Goal: Register for event/course

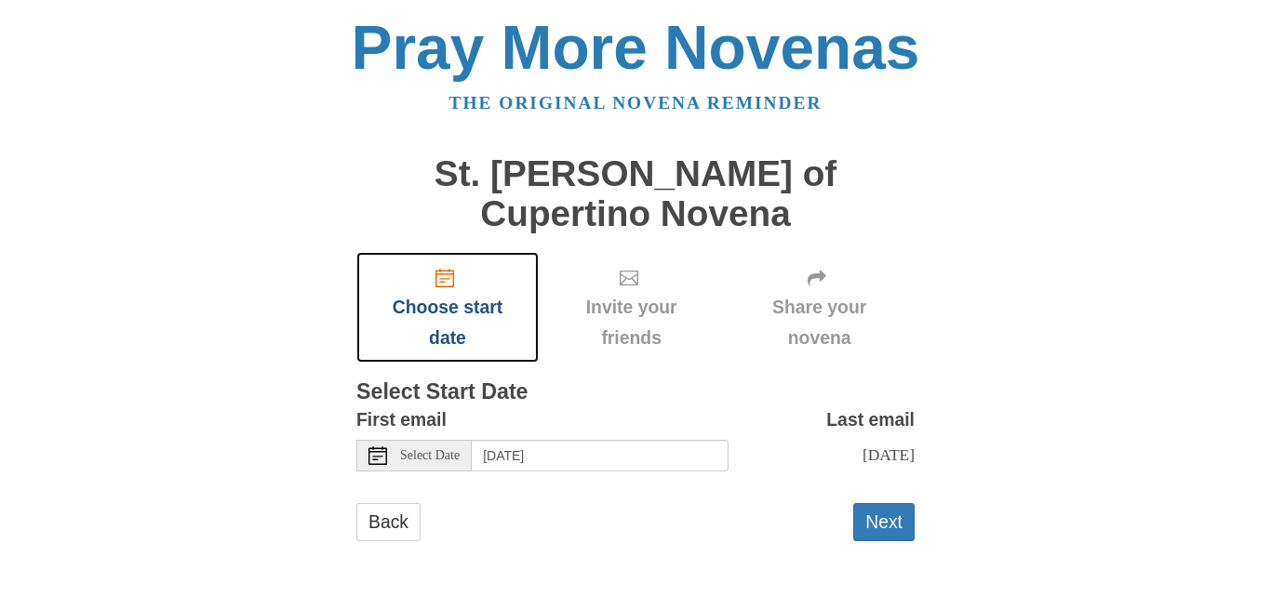
click at [510, 298] on span "Choose start date" at bounding box center [447, 322] width 145 height 61
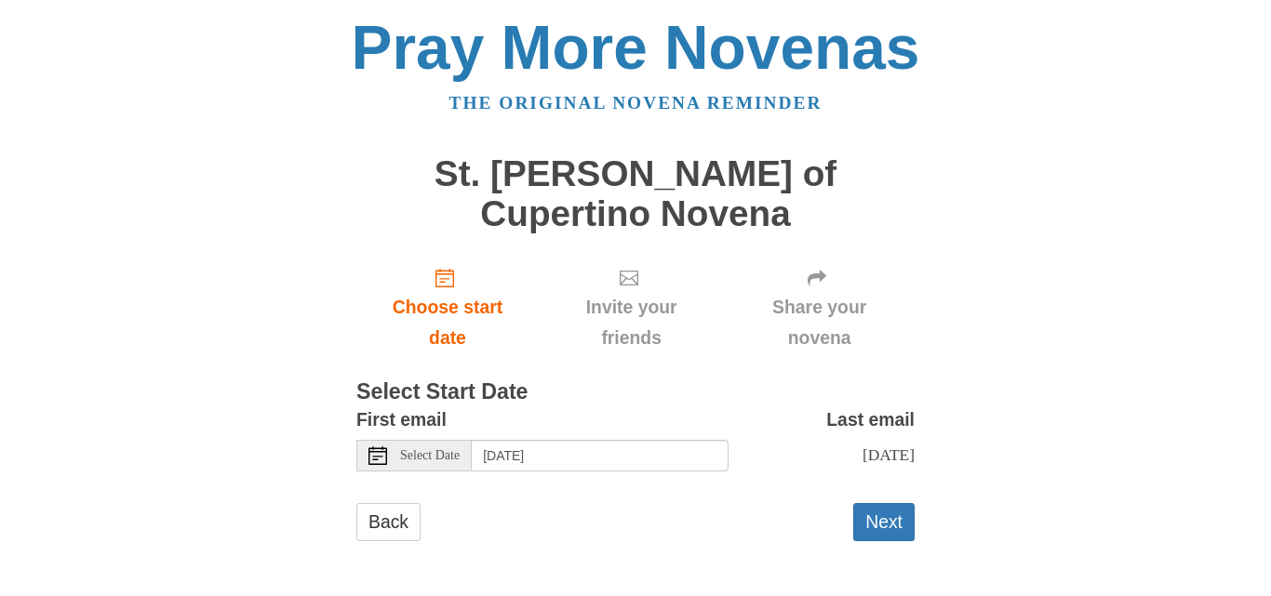
click at [435, 405] on label "First email" at bounding box center [401, 420] width 90 height 31
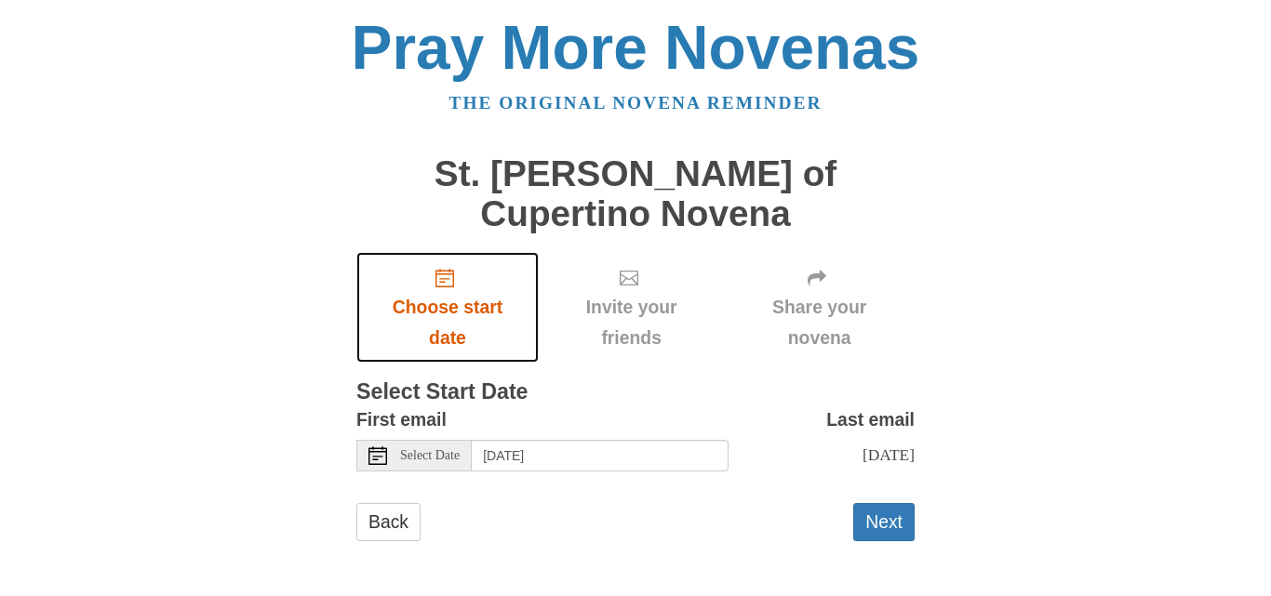
click at [422, 292] on span "Choose start date" at bounding box center [447, 322] width 145 height 61
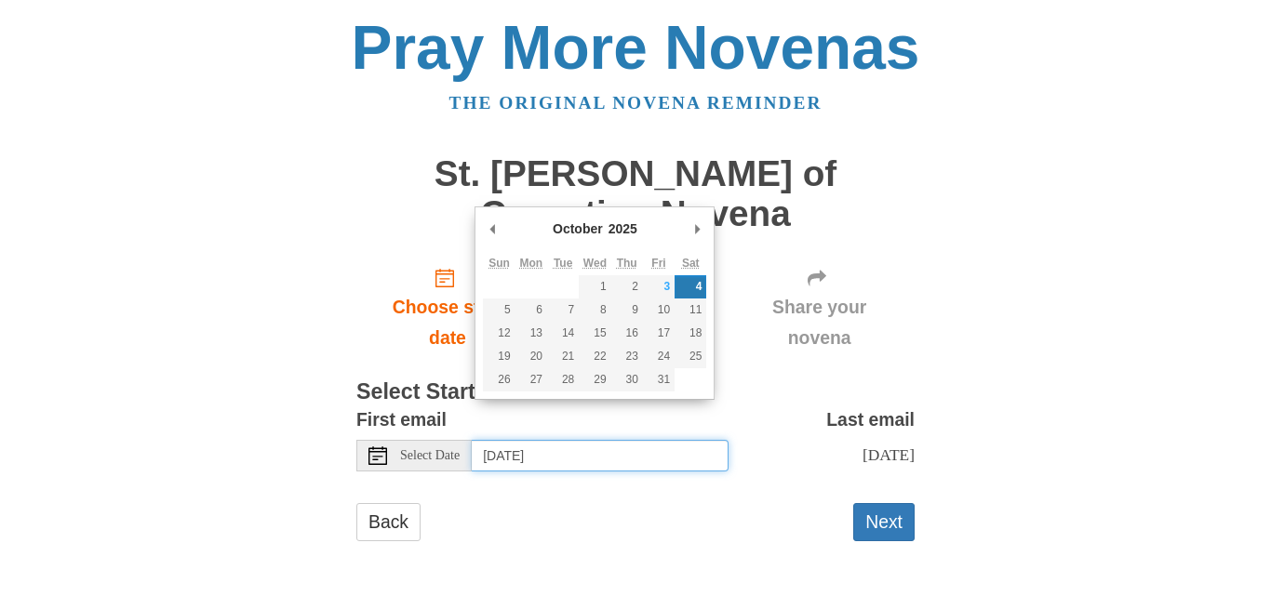
click at [597, 440] on input "[DATE]" at bounding box center [600, 456] width 257 height 32
type input "Sunday, October 5th"
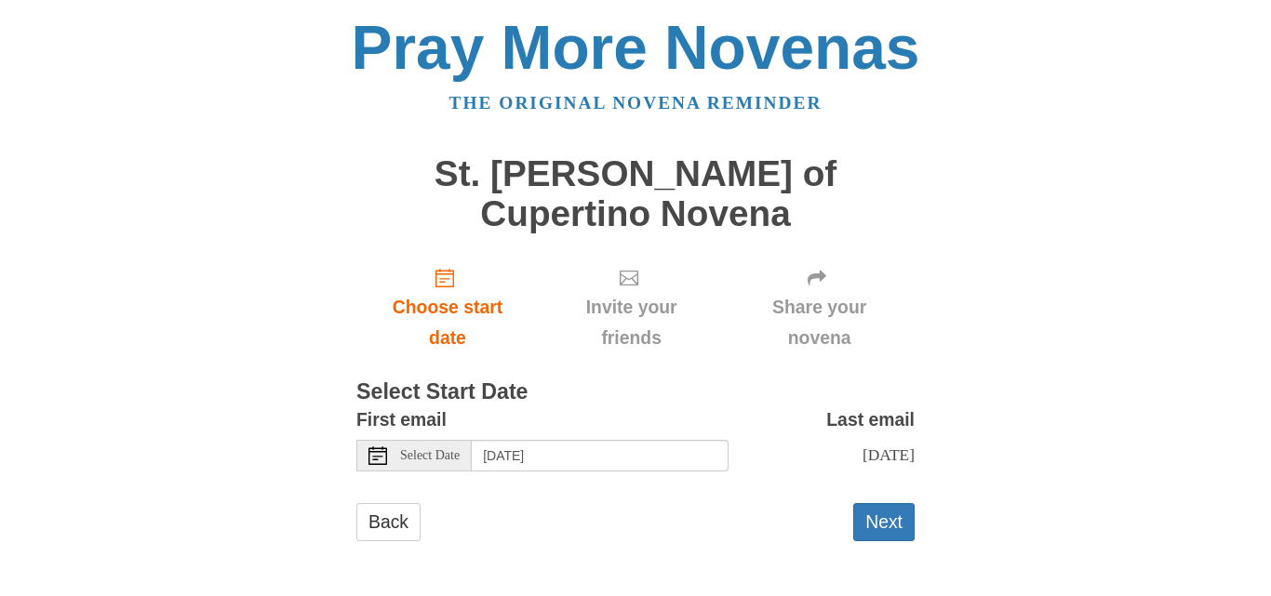
click at [863, 446] on span "Tuesday, October 14th" at bounding box center [889, 455] width 52 height 19
click at [883, 503] on button "Next" at bounding box center [883, 522] width 61 height 38
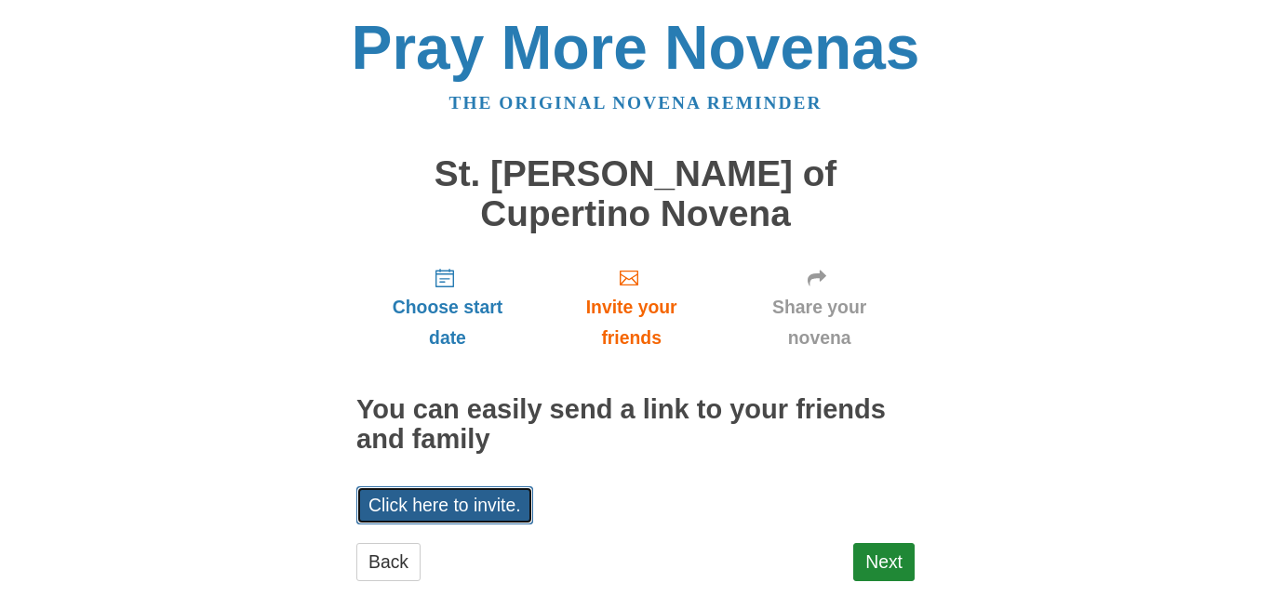
click at [518, 487] on link "Click here to invite." at bounding box center [444, 506] width 177 height 38
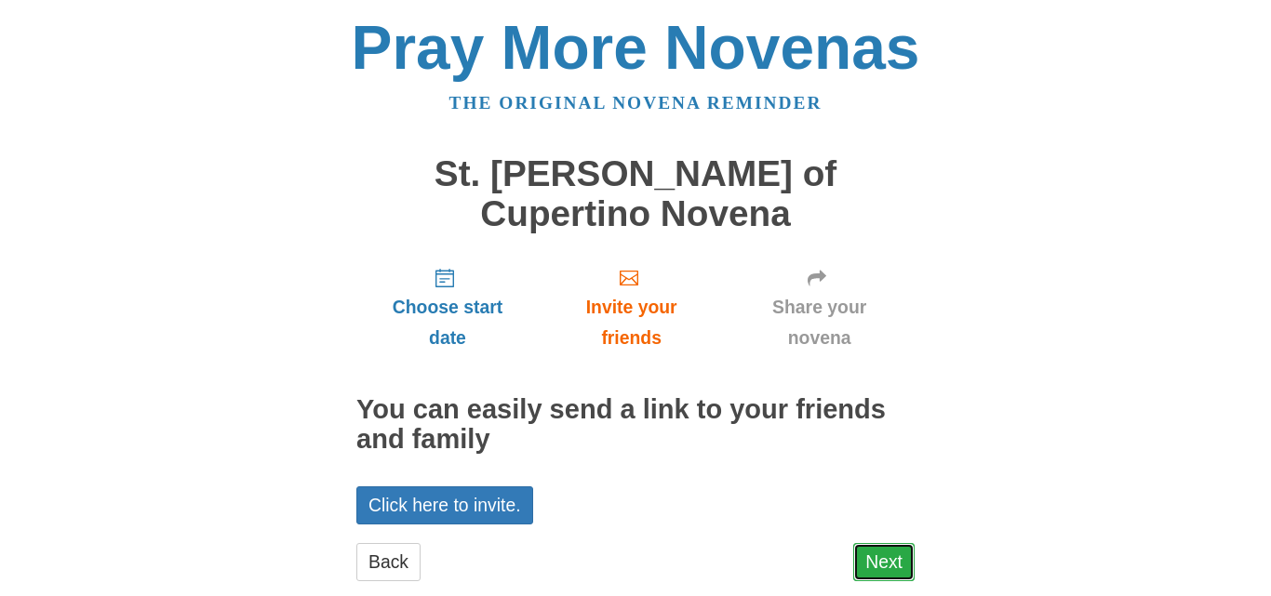
click at [877, 543] on link "Next" at bounding box center [883, 562] width 61 height 38
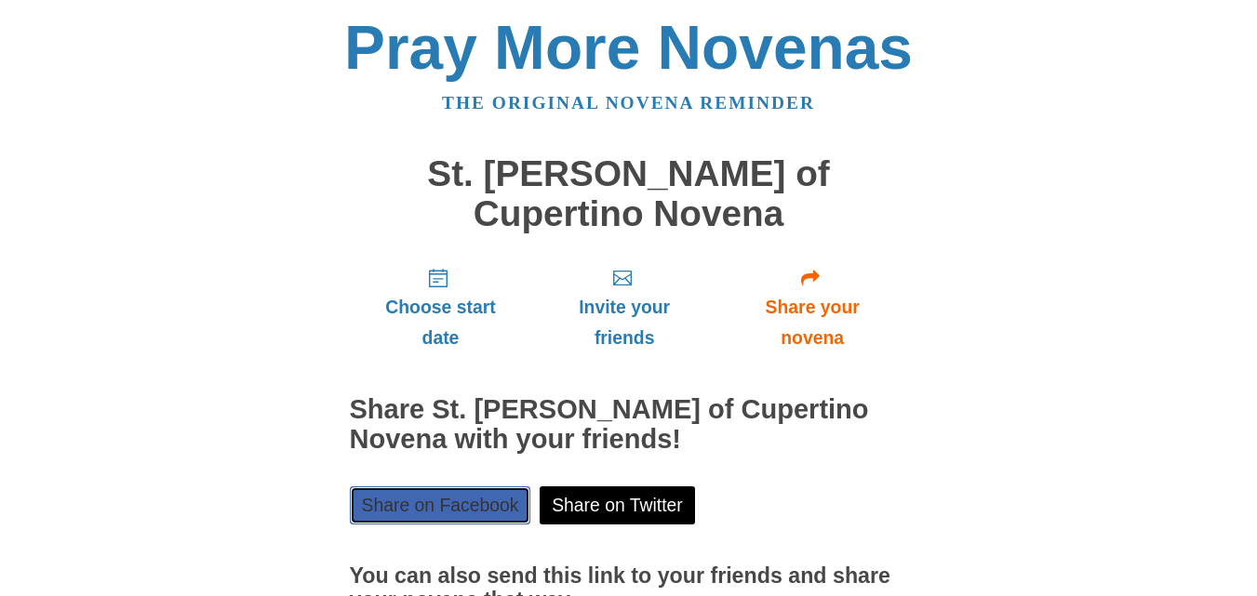
click at [457, 487] on link "Share on Facebook" at bounding box center [440, 506] width 181 height 38
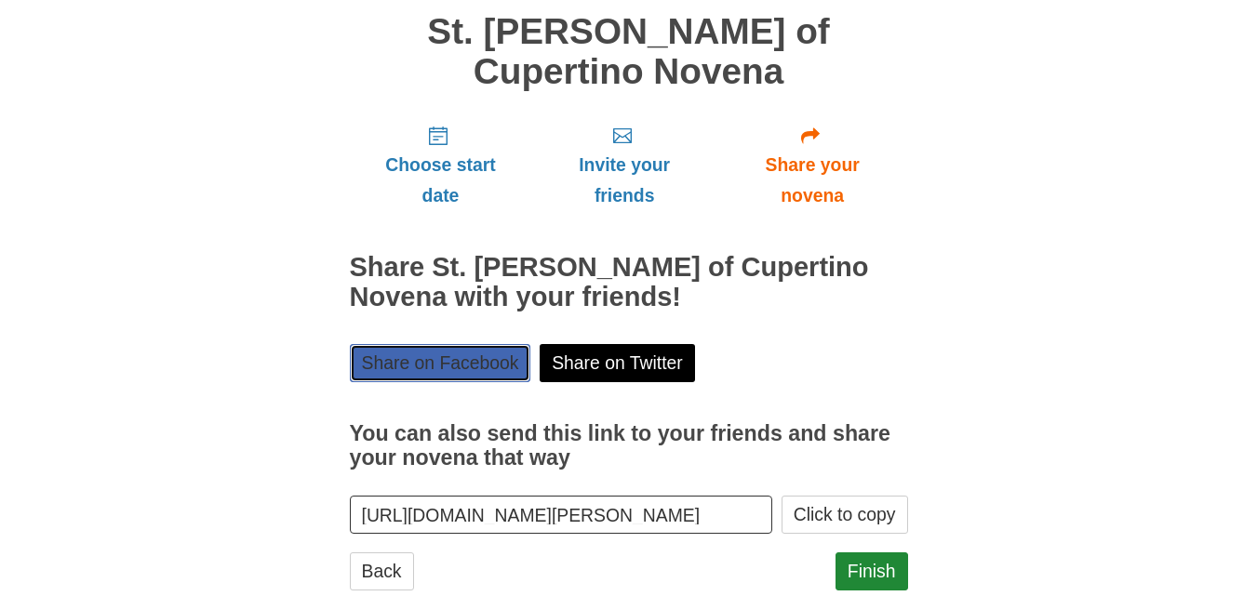
scroll to position [151, 0]
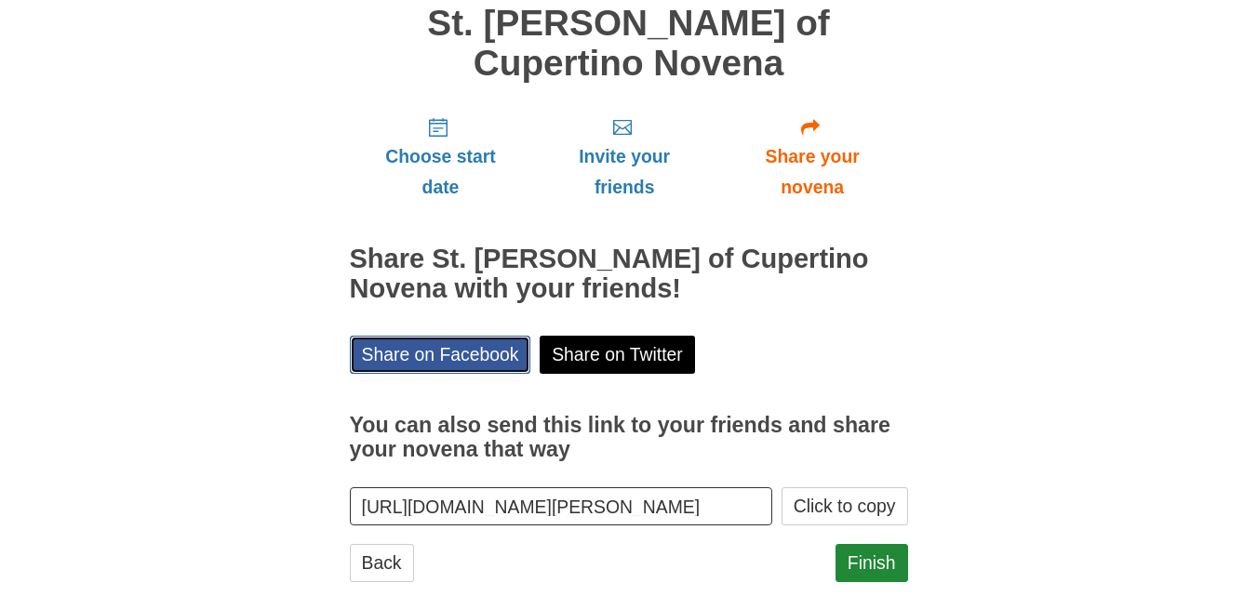
click at [507, 336] on link "Share on Facebook" at bounding box center [440, 355] width 181 height 38
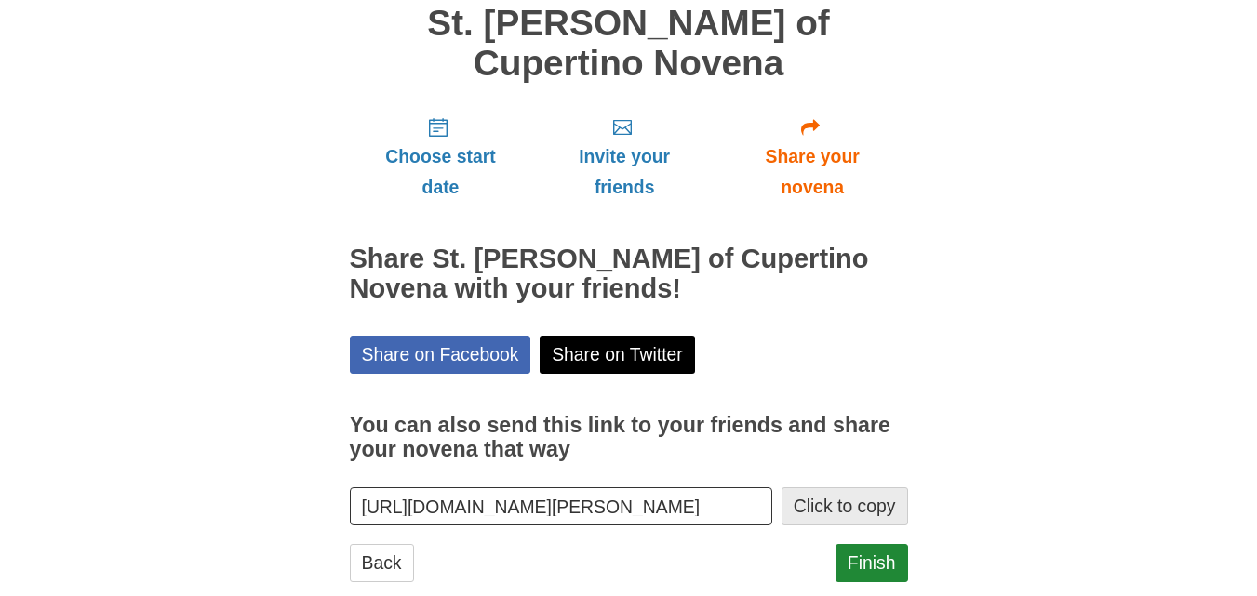
drag, startPoint x: 825, startPoint y: 467, endPoint x: 839, endPoint y: 470, distance: 14.2
click at [839, 488] on button "Click to copy" at bounding box center [845, 507] width 127 height 38
click at [809, 488] on button "Click to copy" at bounding box center [845, 507] width 127 height 38
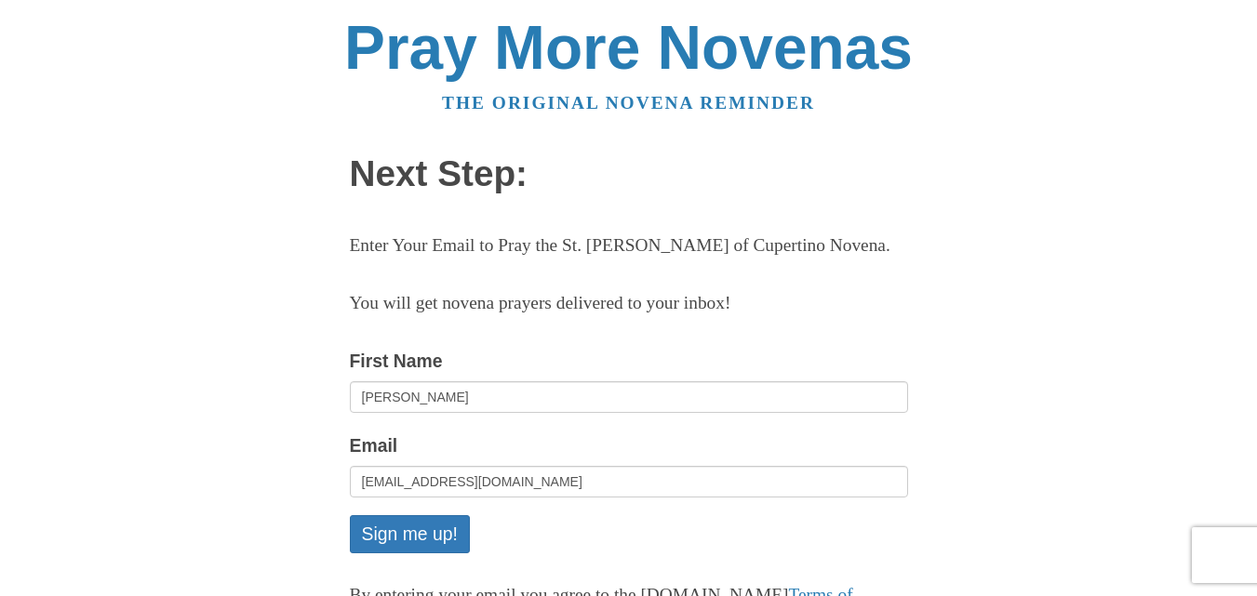
scroll to position [167, 0]
